Goal: Information Seeking & Learning: Learn about a topic

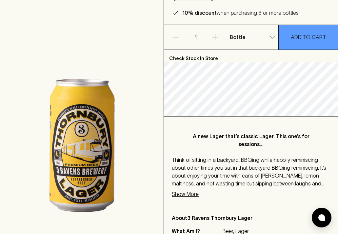
scroll to position [132, 0]
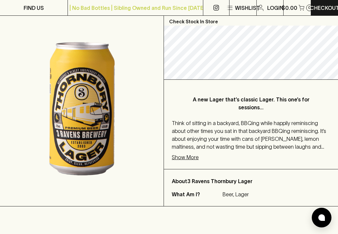
click at [189, 156] on p "Show More" at bounding box center [185, 157] width 27 height 8
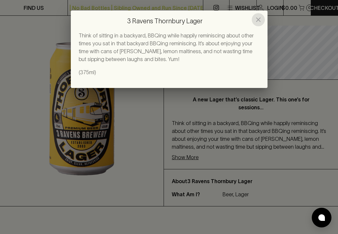
click at [258, 19] on icon "close" at bounding box center [258, 19] width 5 height 5
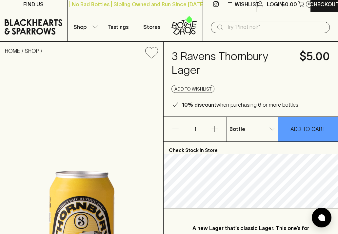
scroll to position [0, 0]
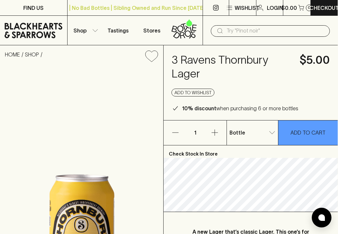
click at [253, 29] on input "text" at bounding box center [276, 31] width 98 height 10
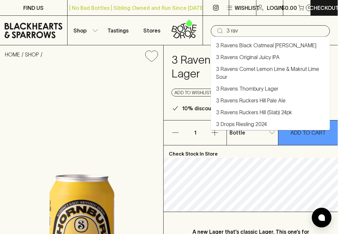
click at [239, 97] on link "3 Ravens Ruckers Hill Pale Ale" at bounding box center [251, 100] width 70 height 8
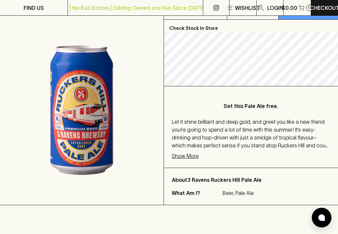
scroll to position [149, 0]
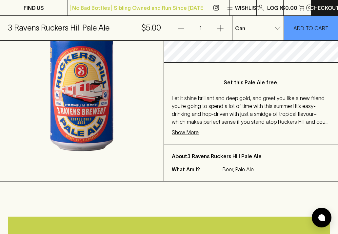
type input "3 Ravens Ruckers Hill Pale Ale"
click at [187, 132] on p "Show More" at bounding box center [185, 132] width 27 height 8
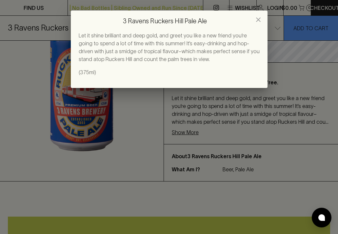
click at [255, 23] on icon "close" at bounding box center [259, 20] width 8 height 8
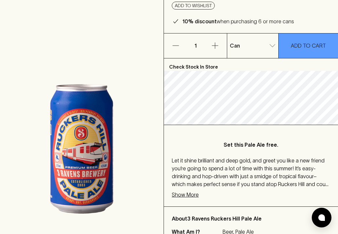
scroll to position [0, 0]
